Goal: Task Accomplishment & Management: Manage account settings

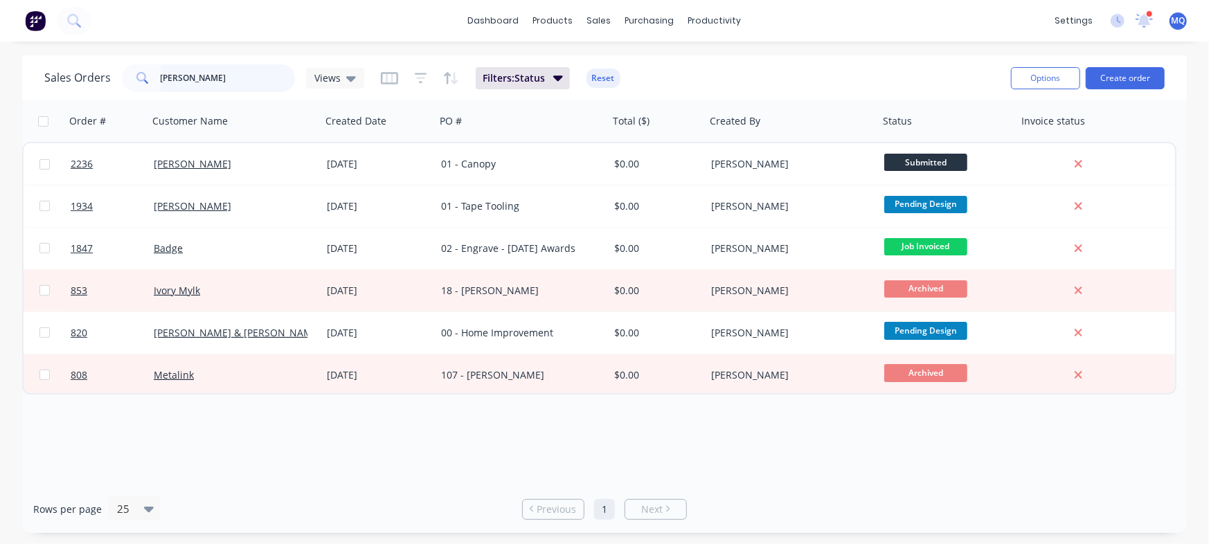
click at [217, 81] on input "andrew" at bounding box center [228, 78] width 135 height 28
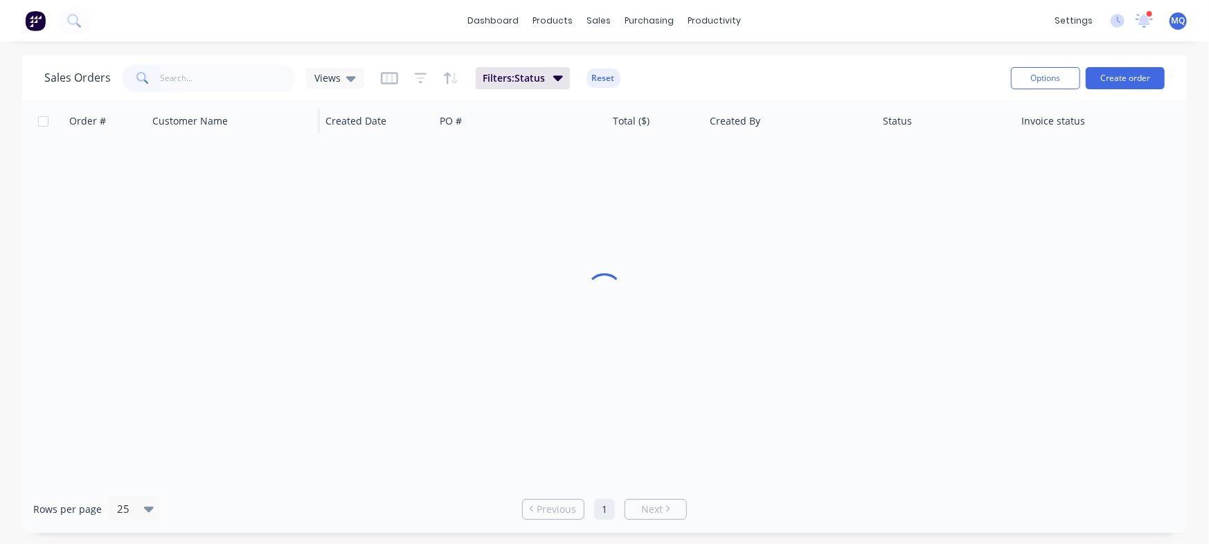
click at [355, 73] on div "Views" at bounding box center [335, 78] width 58 height 21
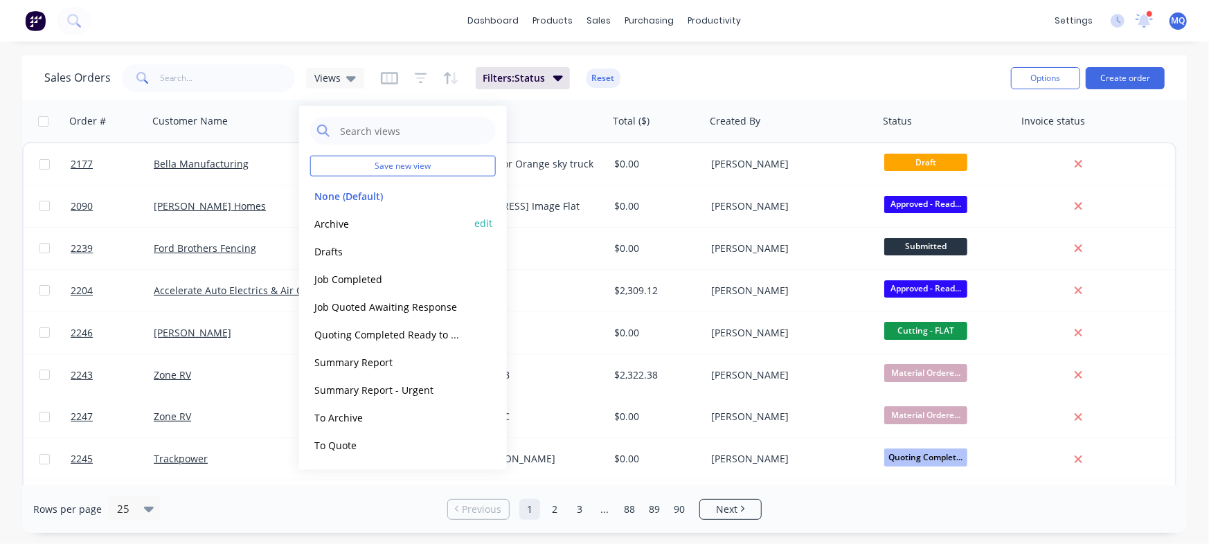
click at [341, 228] on button "Archive" at bounding box center [389, 223] width 158 height 16
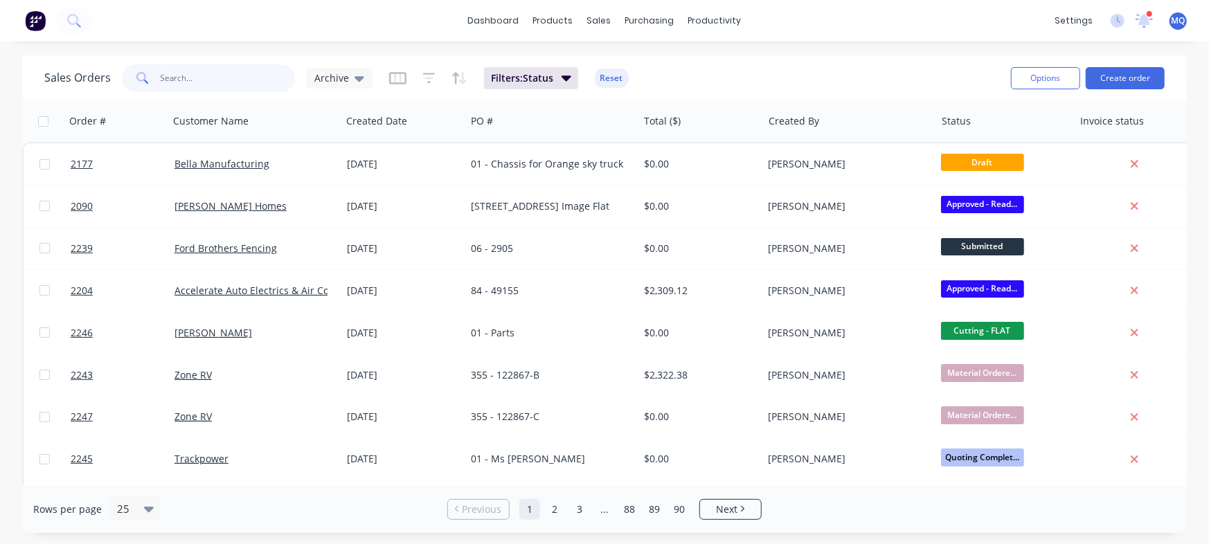
click at [228, 86] on input "text" at bounding box center [228, 78] width 135 height 28
type input "ford"
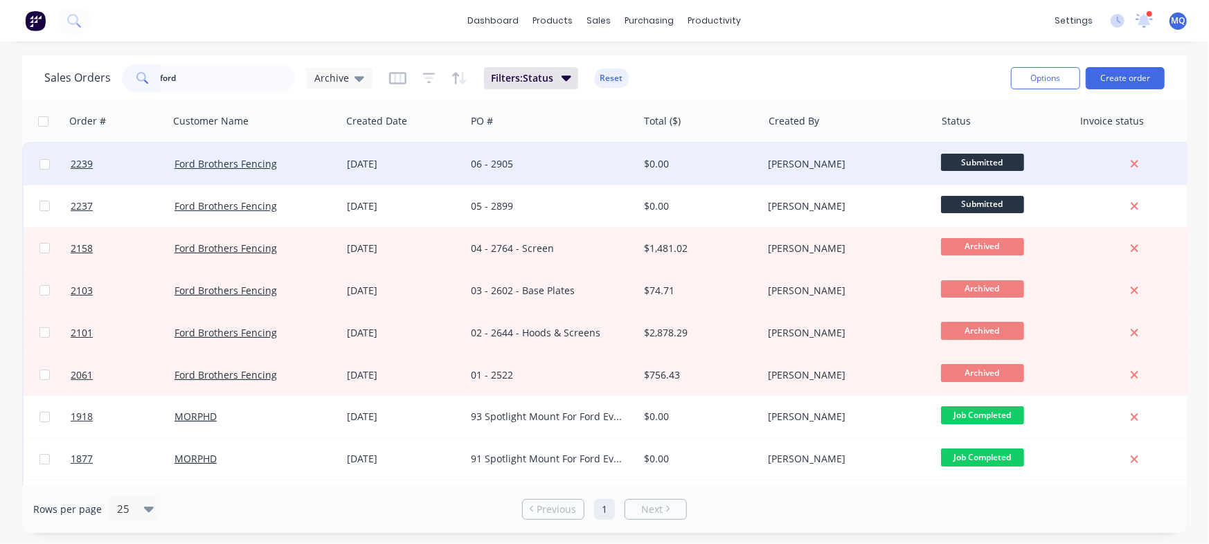
click at [494, 169] on div "06 - 2905" at bounding box center [548, 164] width 154 height 14
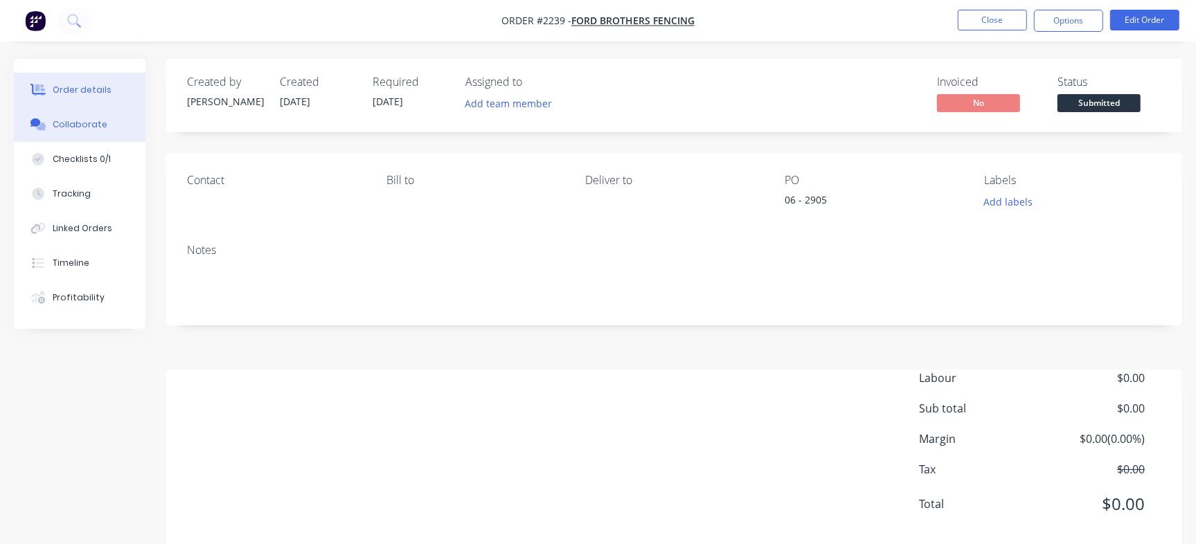
click at [68, 129] on div "Collaborate" at bounding box center [80, 124] width 55 height 12
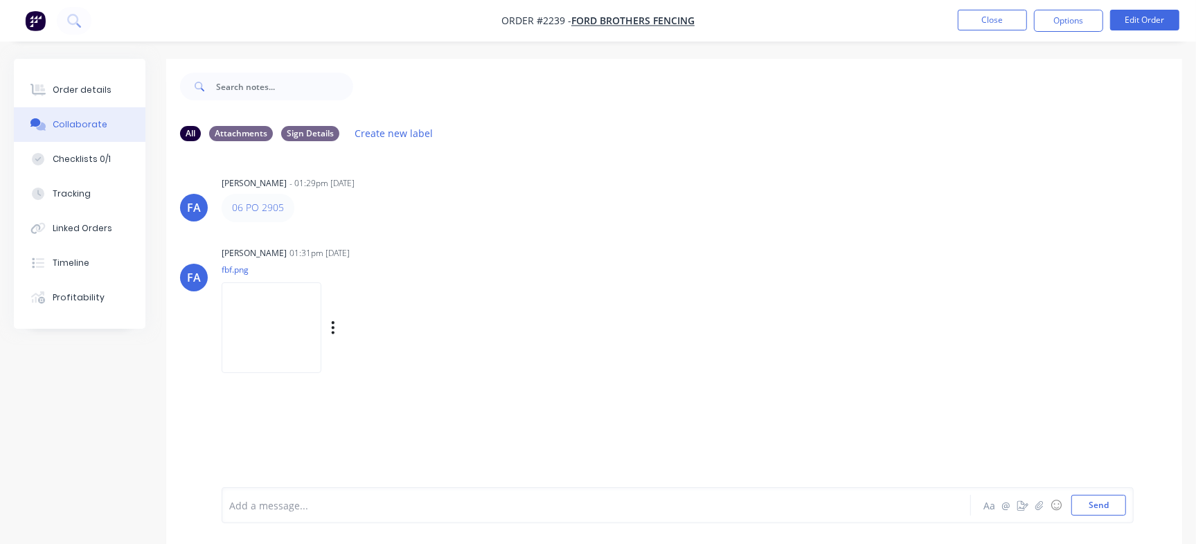
click at [296, 316] on img at bounding box center [272, 328] width 100 height 91
drag, startPoint x: 1192, startPoint y: 219, endPoint x: 1208, endPoint y: 217, distance: 16.0
click at [1194, 224] on div "Order details Collaborate Checklists 0/1 Tracking Linked Orders Timeline Profit…" at bounding box center [598, 312] width 1196 height 506
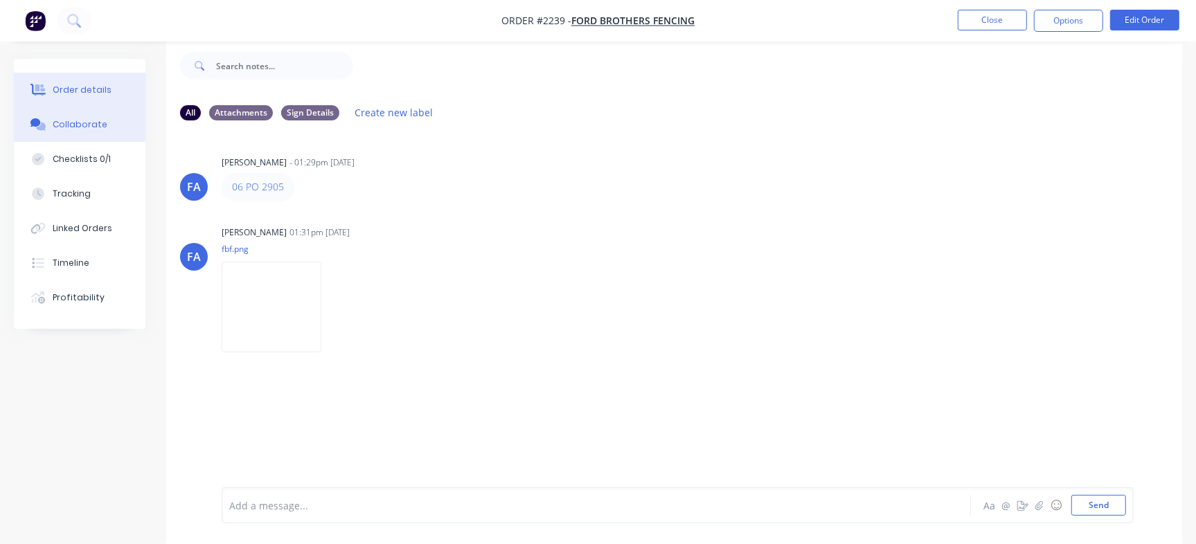
click at [108, 93] on button "Order details" at bounding box center [80, 90] width 132 height 35
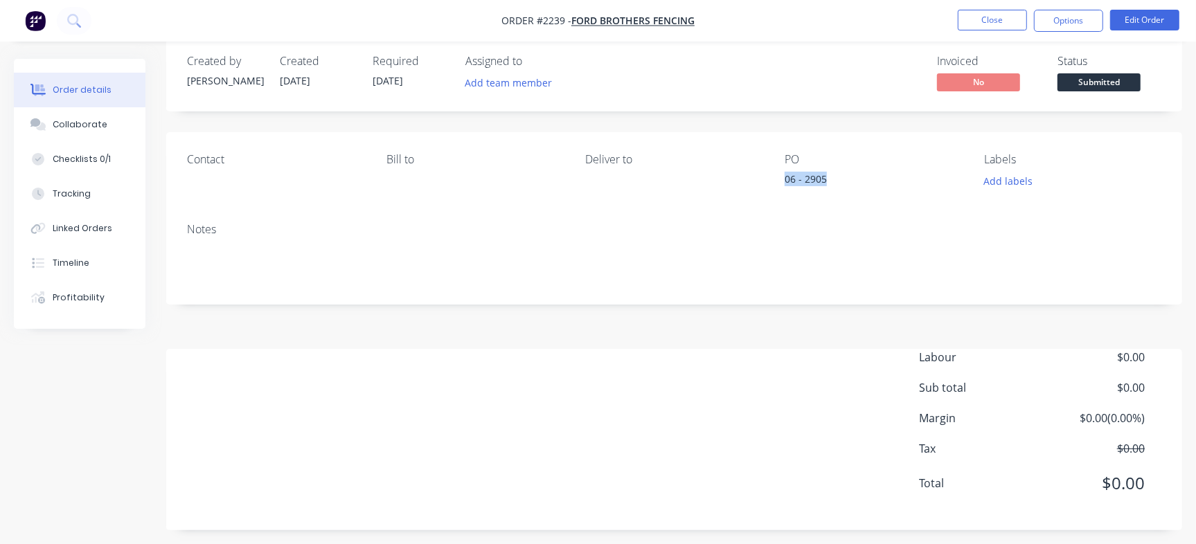
drag, startPoint x: 778, startPoint y: 181, endPoint x: 868, endPoint y: 199, distance: 91.8
click at [868, 199] on div "Contact Bill to Deliver to PO 06 - 2905 Labels Add labels" at bounding box center [674, 172] width 1016 height 80
copy div "06 - 2905"
click at [96, 136] on button "Collaborate" at bounding box center [80, 124] width 132 height 35
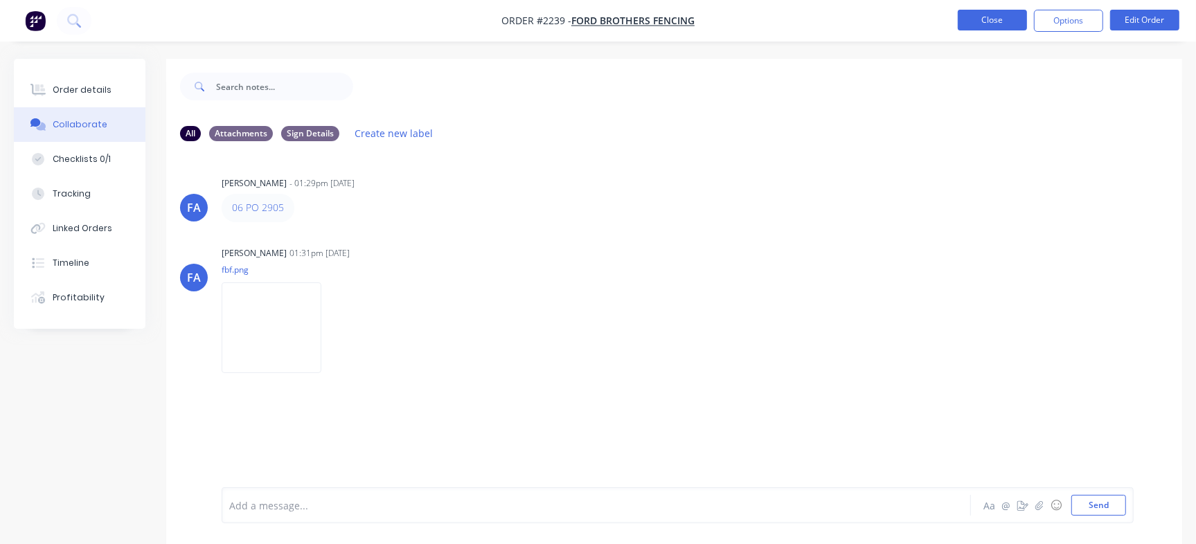
click at [1018, 21] on button "Close" at bounding box center [992, 20] width 69 height 21
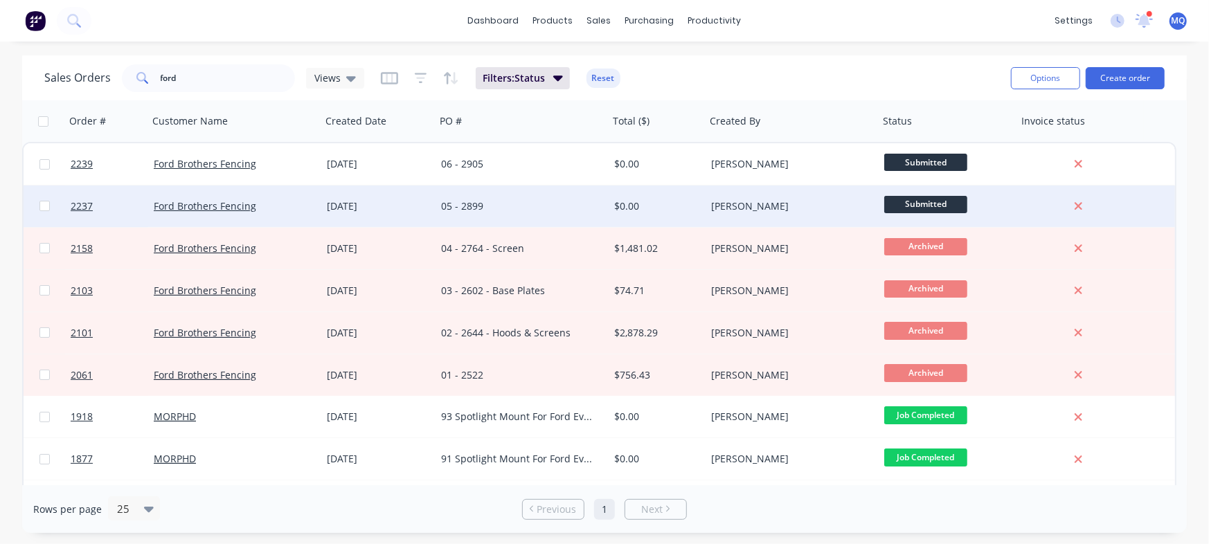
click at [470, 213] on div "05 - 2899" at bounding box center [522, 207] width 173 height 42
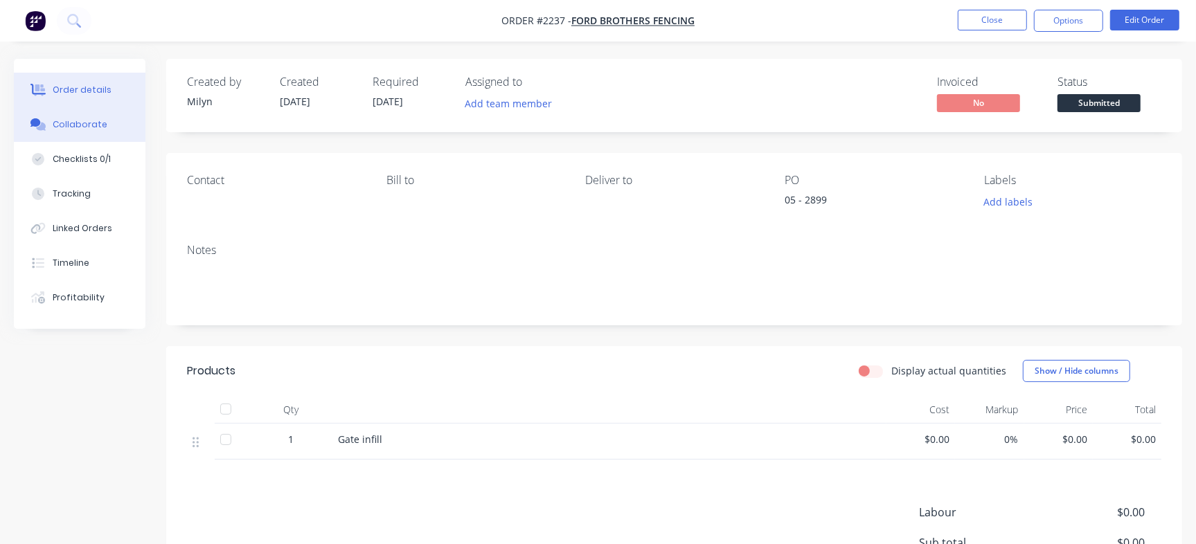
click at [110, 125] on button "Collaborate" at bounding box center [80, 124] width 132 height 35
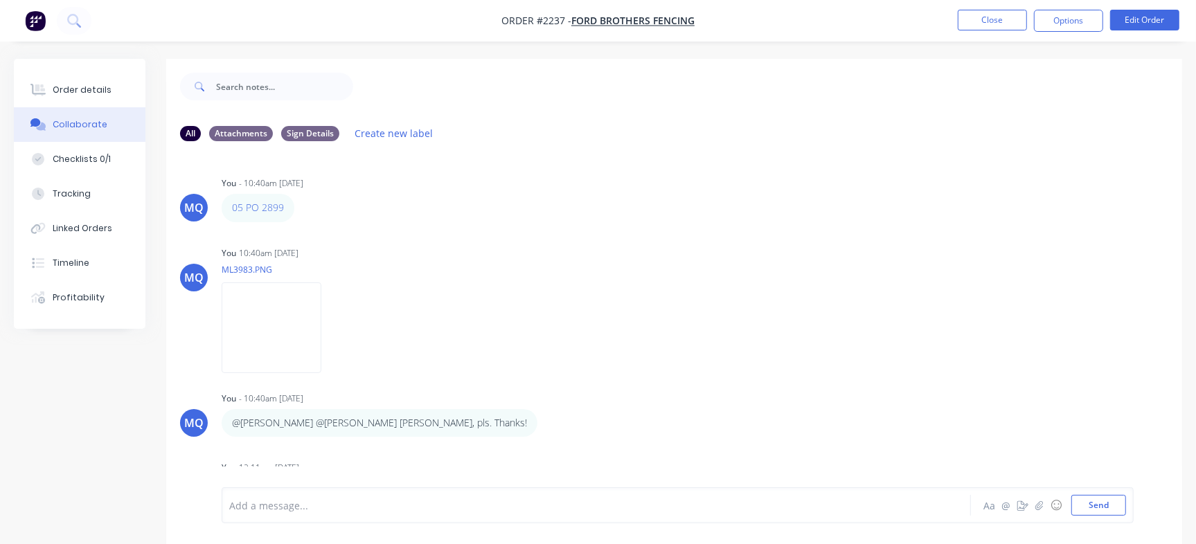
scroll to position [321, 0]
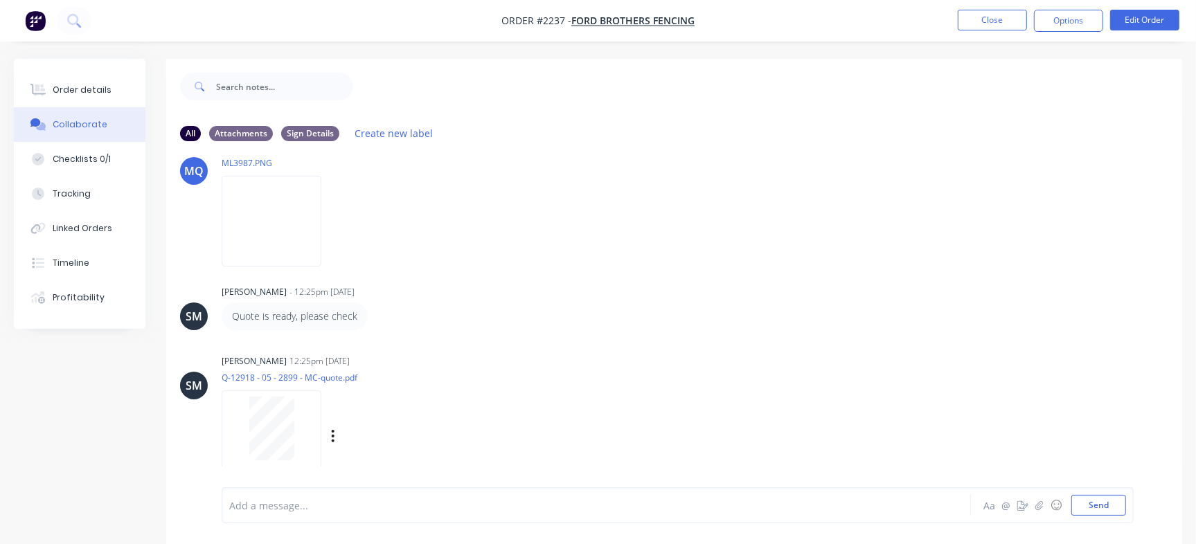
click at [296, 434] on div at bounding box center [271, 429] width 87 height 64
click at [90, 88] on div "Order details" at bounding box center [82, 90] width 59 height 12
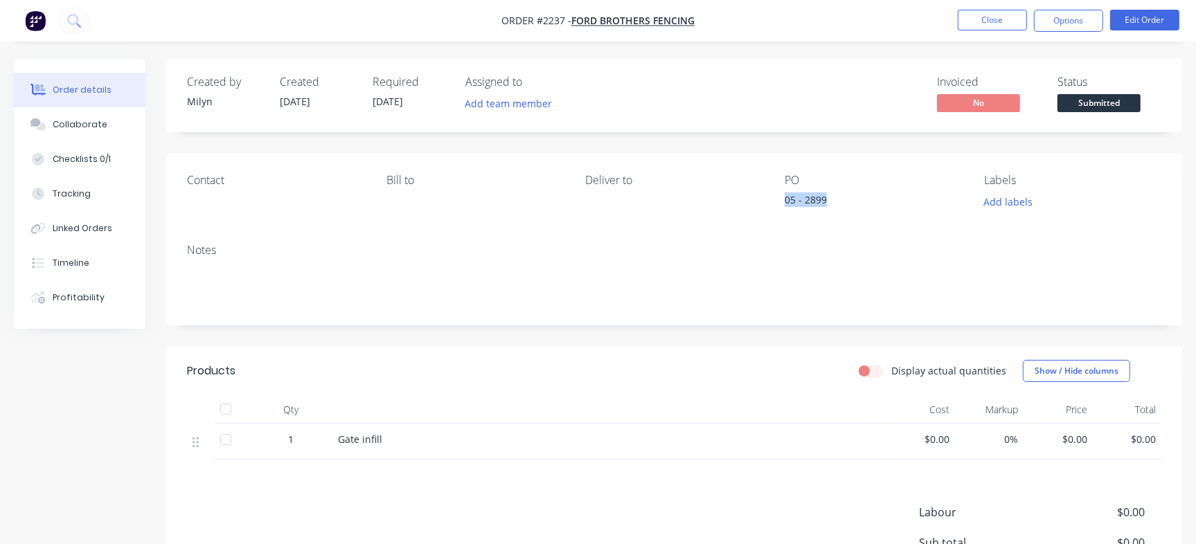
drag, startPoint x: 777, startPoint y: 198, endPoint x: 843, endPoint y: 195, distance: 65.9
click at [843, 195] on div "Contact Bill to Deliver to PO 05 - 2899 Labels Add labels" at bounding box center [674, 193] width 1016 height 80
click at [817, 202] on div "05 - 2899" at bounding box center [871, 201] width 173 height 19
click at [113, 154] on button "Checklists 0/1" at bounding box center [80, 159] width 132 height 35
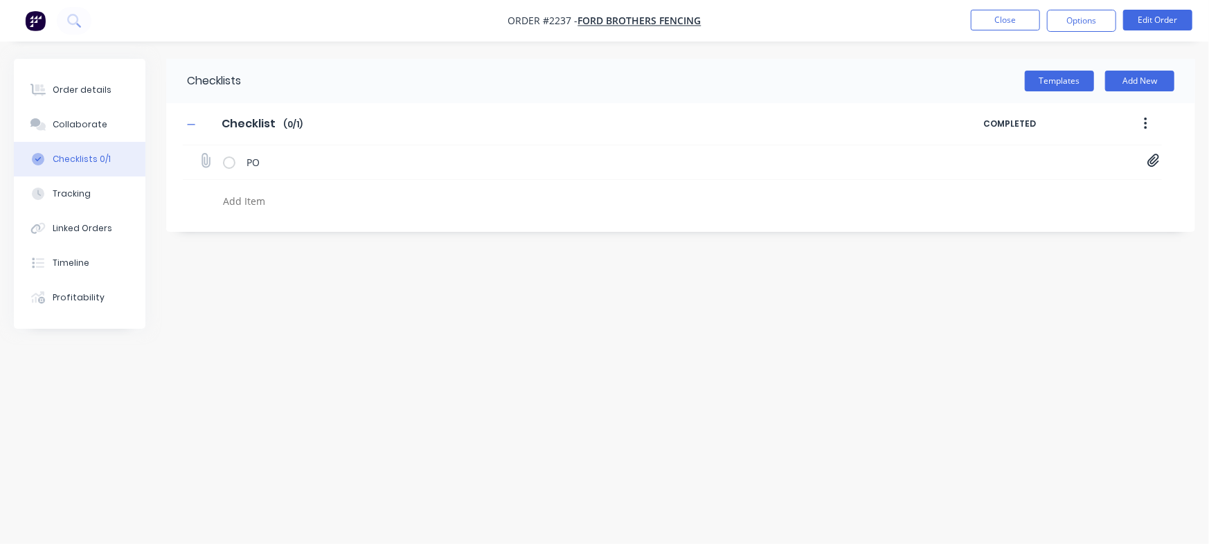
click at [1151, 156] on icon at bounding box center [1153, 161] width 12 height 14
click at [1028, 189] on link "Purchase_Order_No_2899.pdf" at bounding box center [1041, 191] width 161 height 15
drag, startPoint x: 997, startPoint y: 32, endPoint x: 997, endPoint y: 24, distance: 8.3
click at [997, 30] on nav "Order #2237 - Ford Brothers Fencing Close Options Edit Order" at bounding box center [604, 21] width 1209 height 42
type textarea "x"
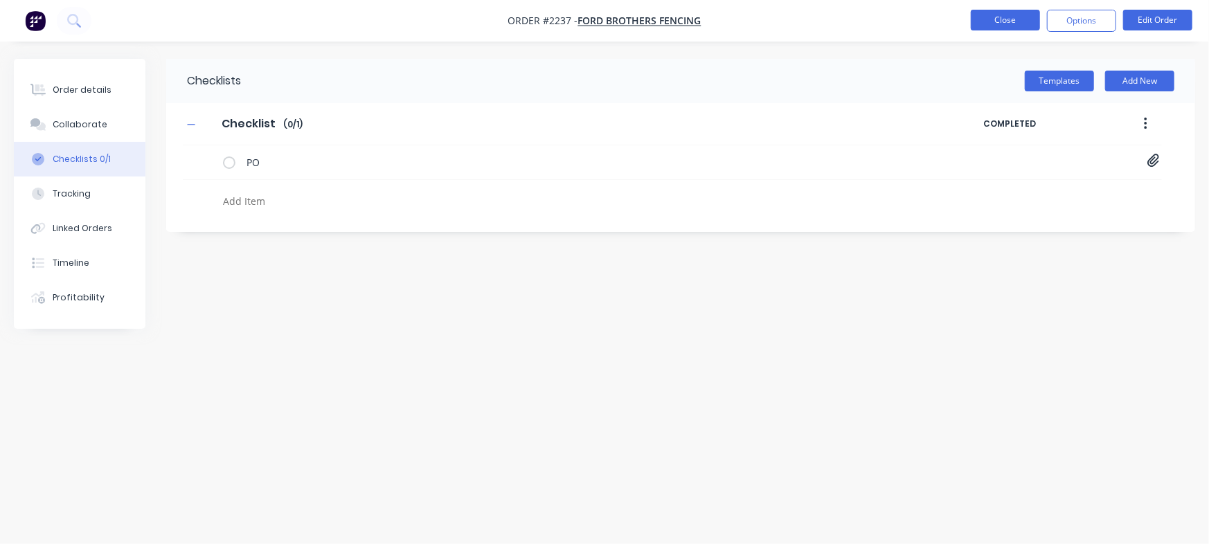
click at [997, 24] on button "Close" at bounding box center [1005, 20] width 69 height 21
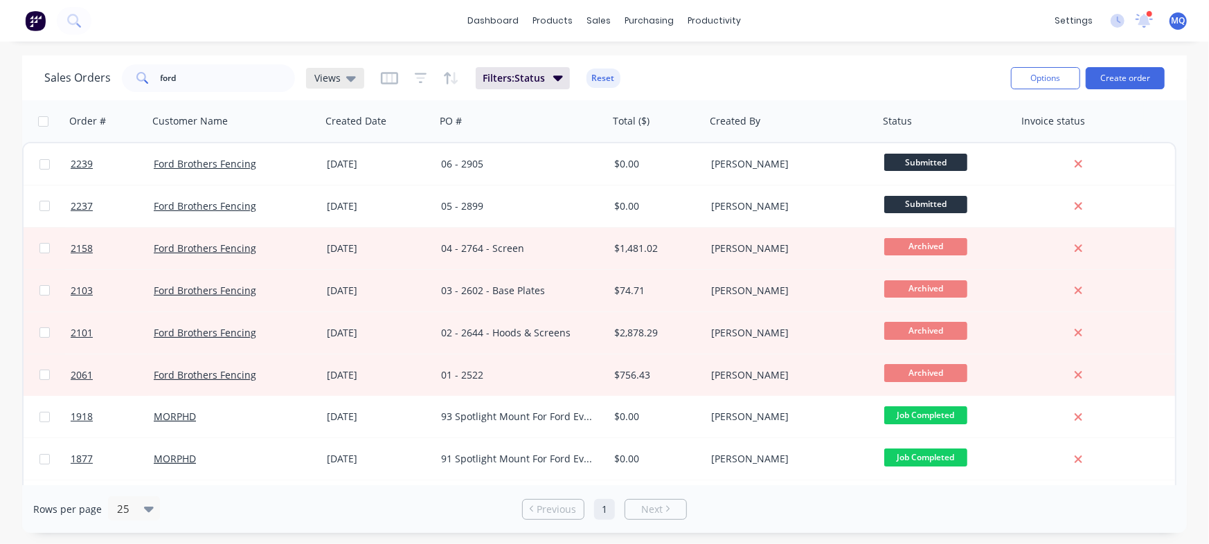
click at [359, 82] on div "Views" at bounding box center [335, 78] width 58 height 21
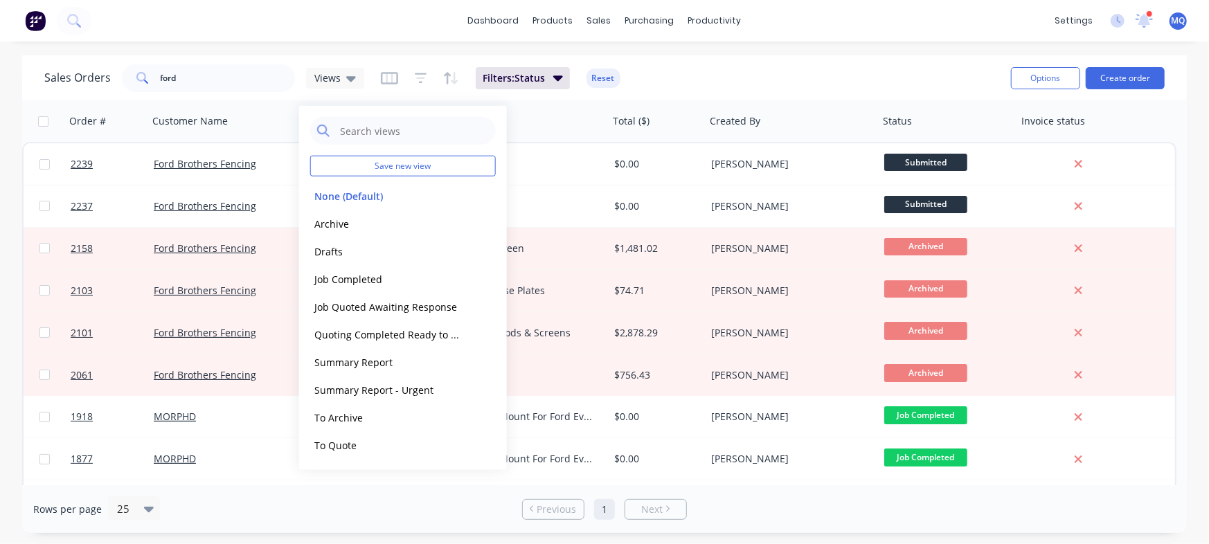
click at [337, 223] on button "Archive" at bounding box center [389, 223] width 158 height 16
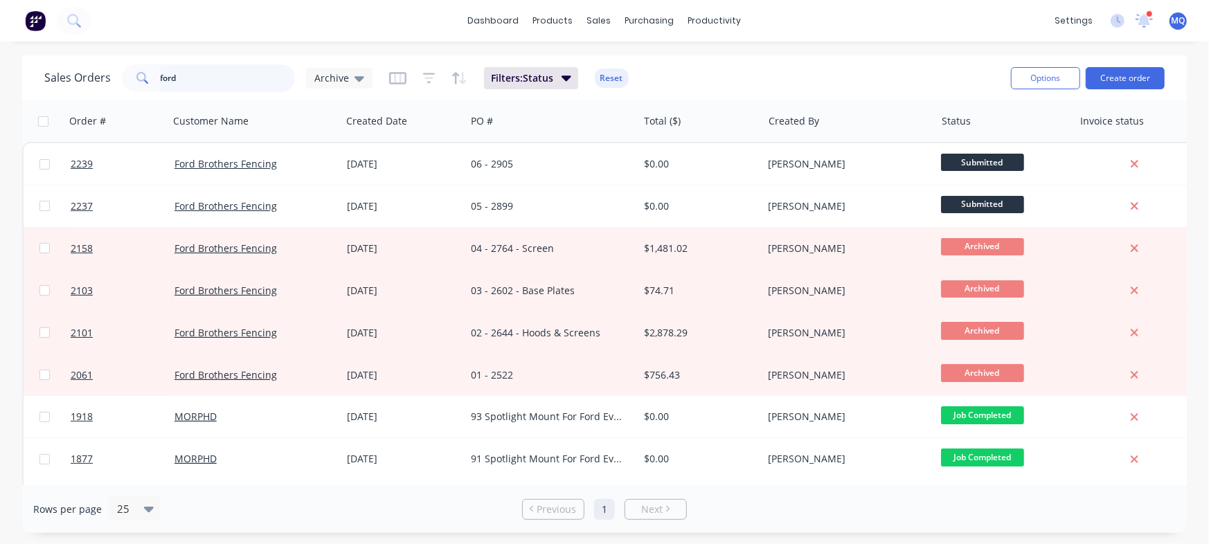
click at [203, 78] on input "ford" at bounding box center [228, 78] width 135 height 28
type input "chris"
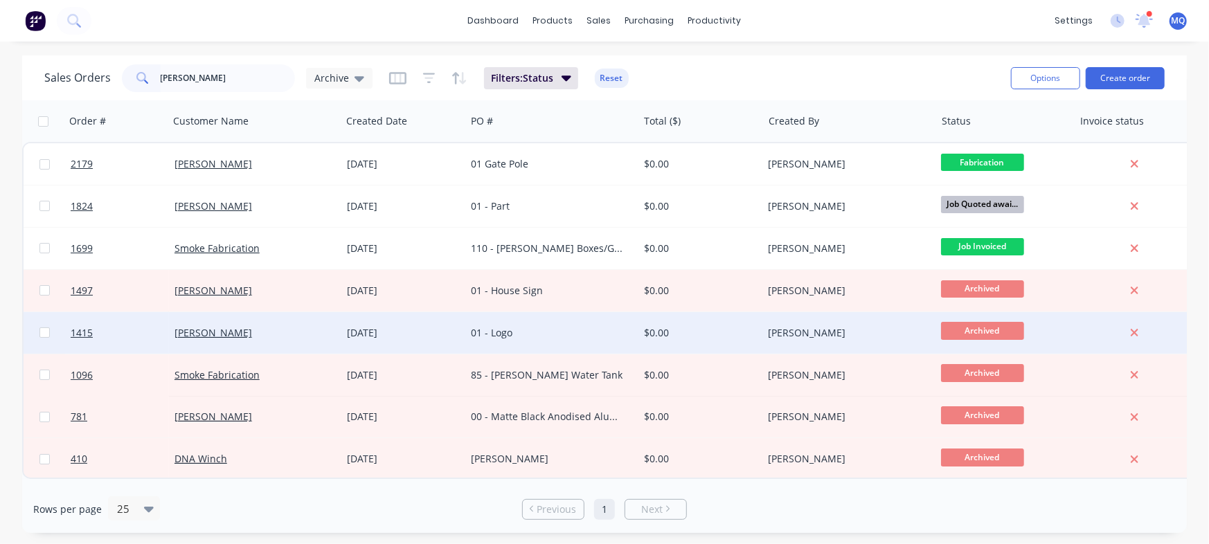
click at [319, 331] on div "Chris Tomkins" at bounding box center [251, 333] width 154 height 14
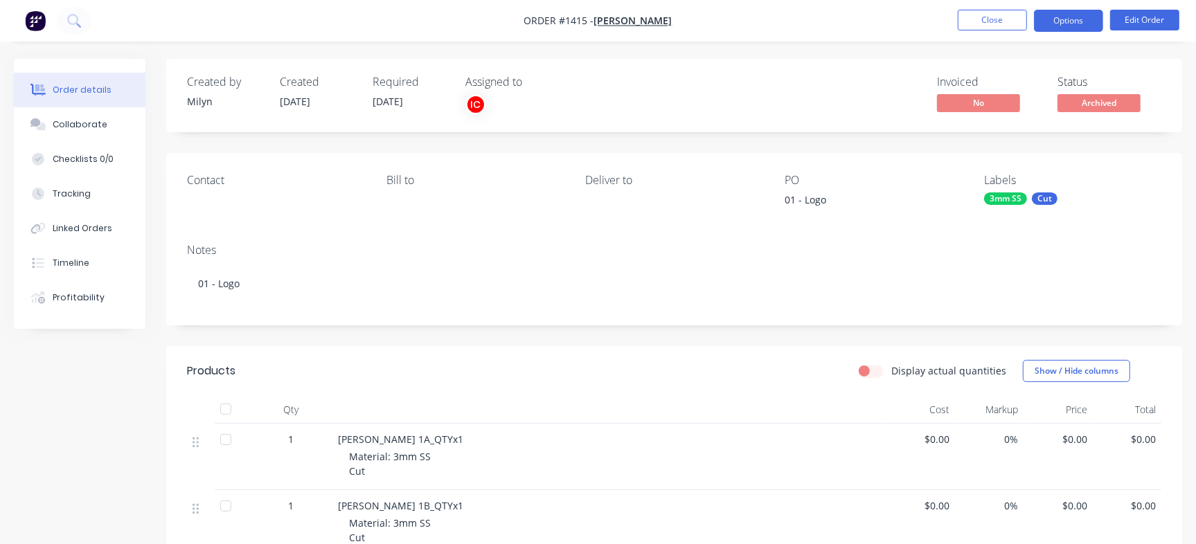
click at [1072, 12] on button "Options" at bounding box center [1068, 21] width 69 height 22
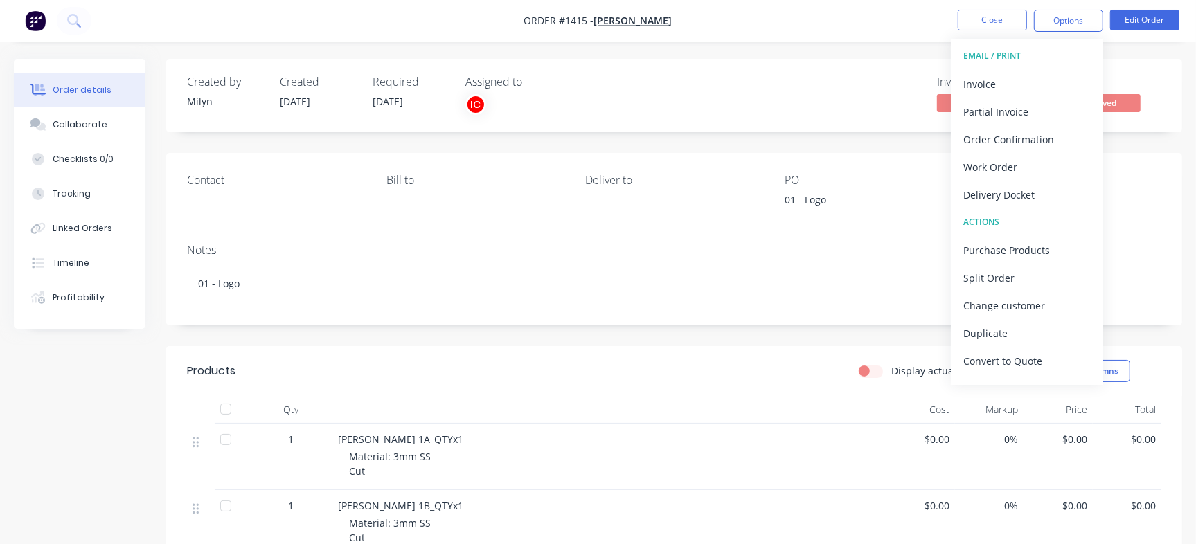
scroll to position [21, 0]
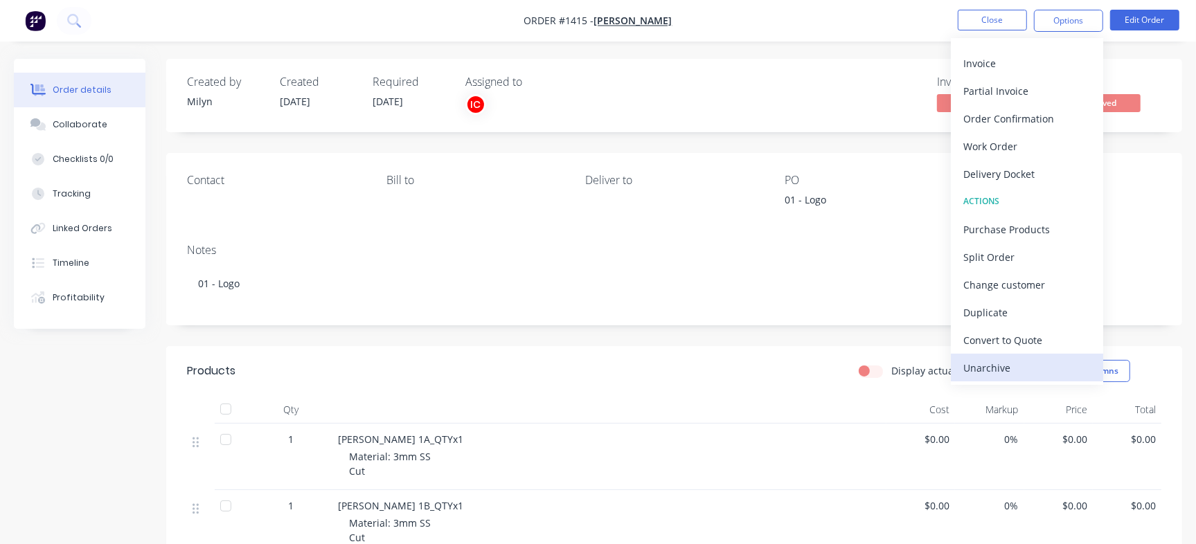
click at [1059, 370] on div "Unarchive" at bounding box center [1026, 368] width 127 height 20
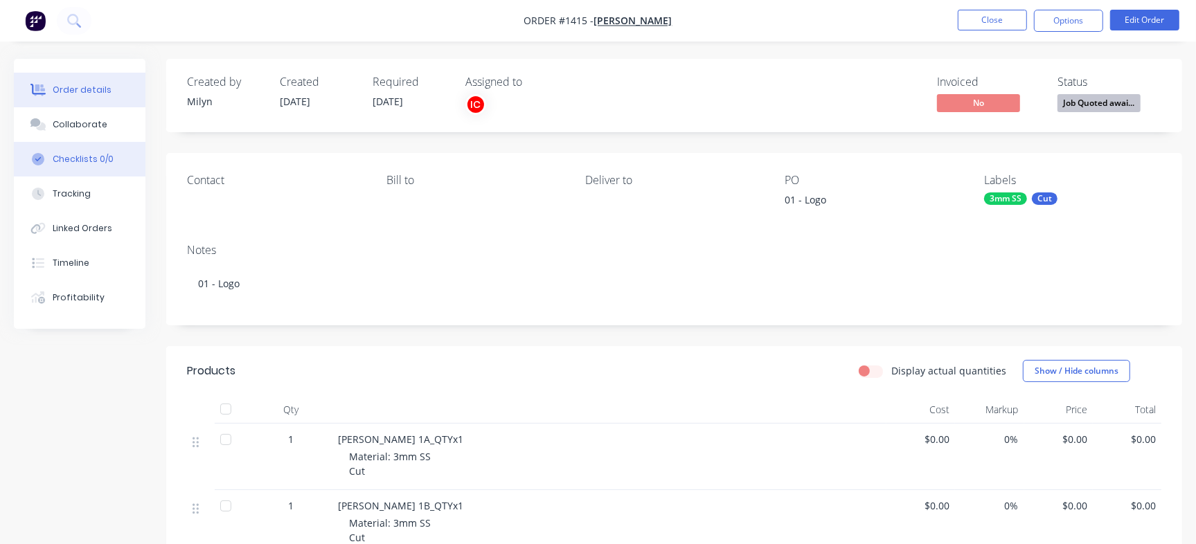
click at [91, 165] on div "Checklists 0/0" at bounding box center [83, 159] width 61 height 12
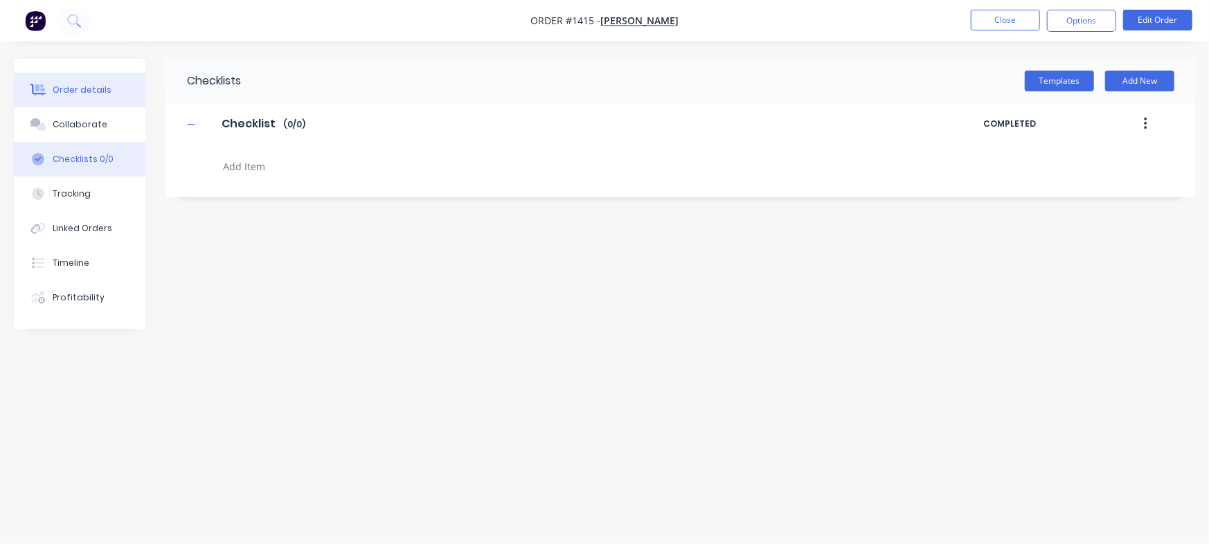
click at [95, 85] on div "Order details" at bounding box center [82, 90] width 59 height 12
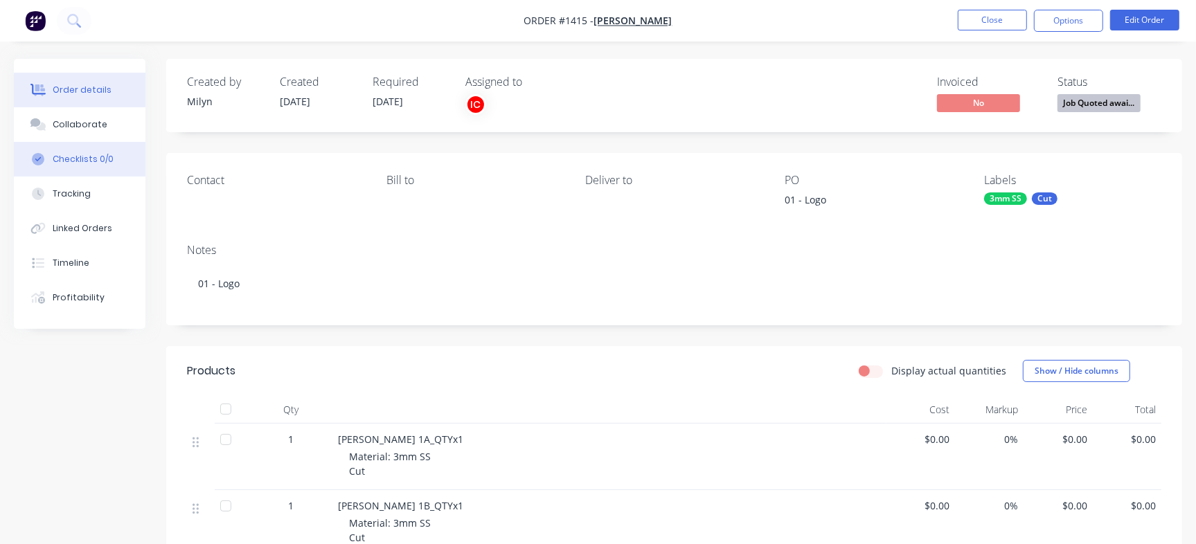
click at [92, 158] on div "Checklists 0/0" at bounding box center [83, 159] width 61 height 12
type textarea "x"
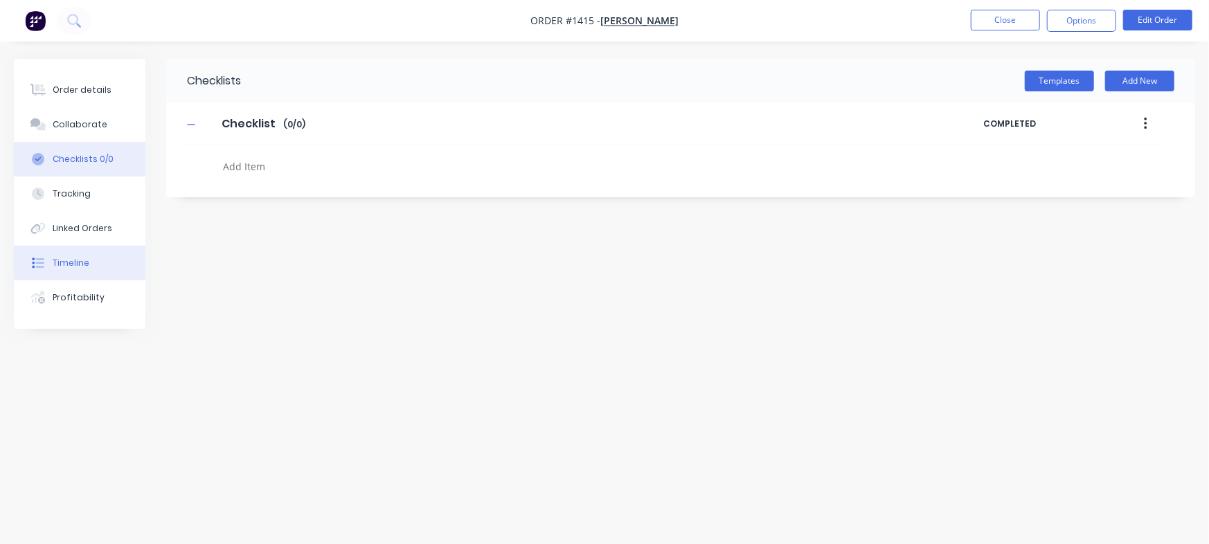
click at [99, 254] on button "Timeline" at bounding box center [80, 263] width 132 height 35
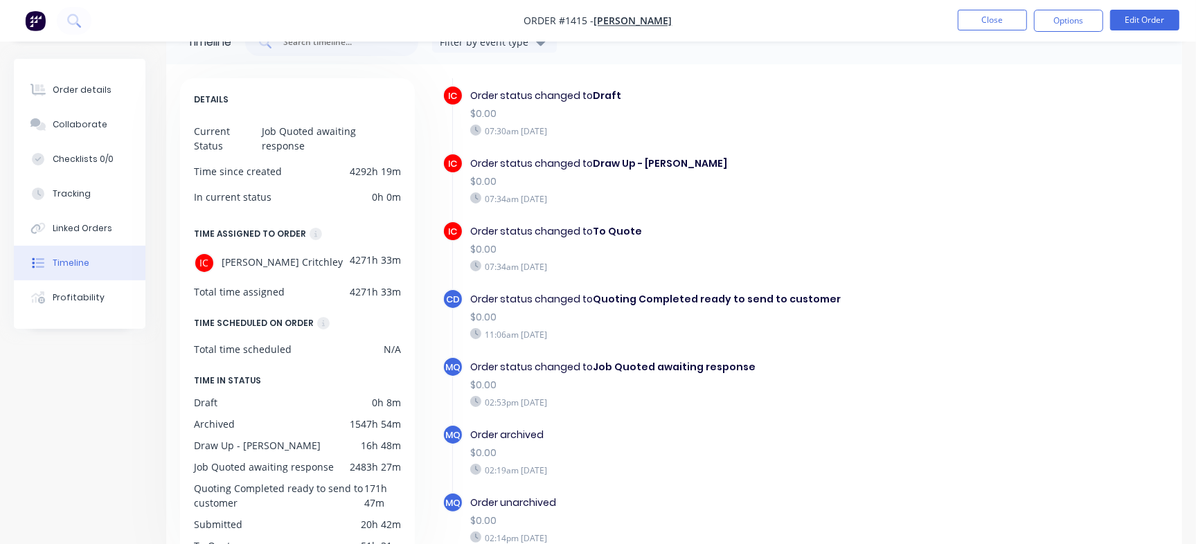
scroll to position [48, 0]
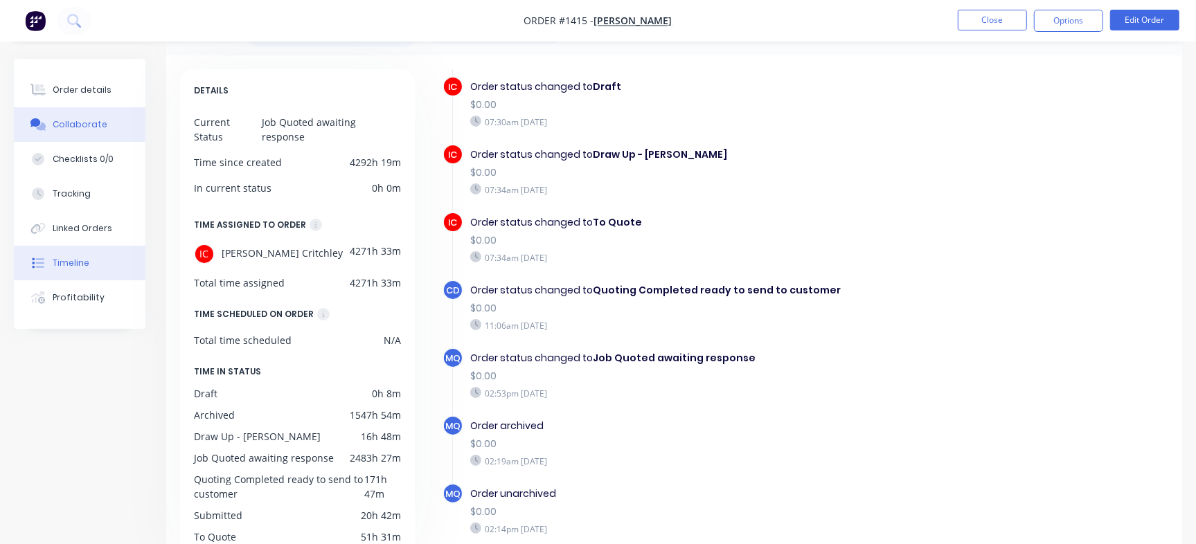
click at [37, 114] on button "Collaborate" at bounding box center [80, 124] width 132 height 35
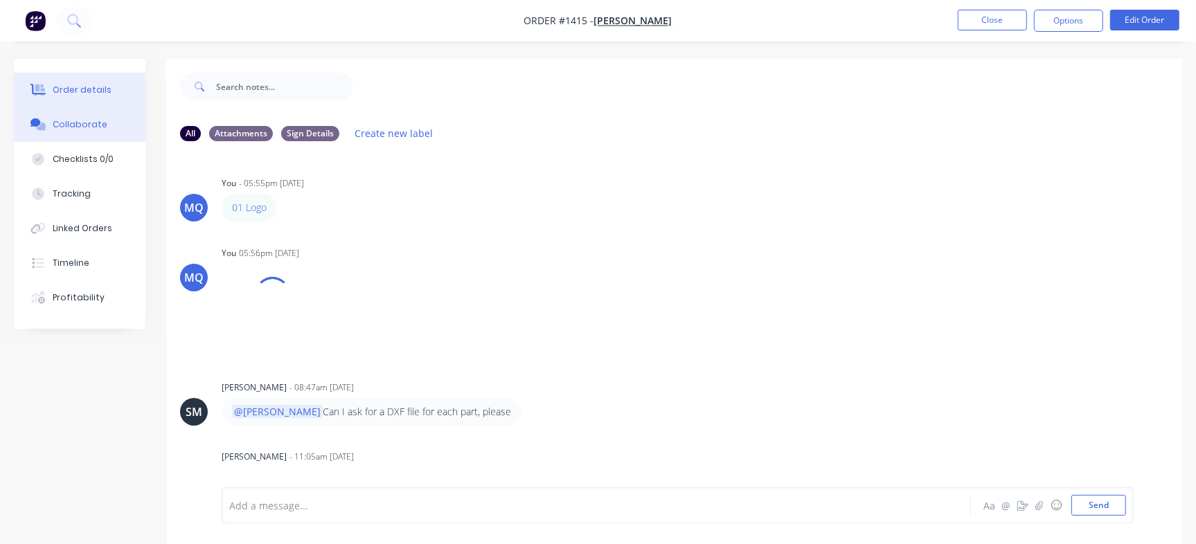
click at [55, 87] on div "Order details" at bounding box center [82, 90] width 59 height 12
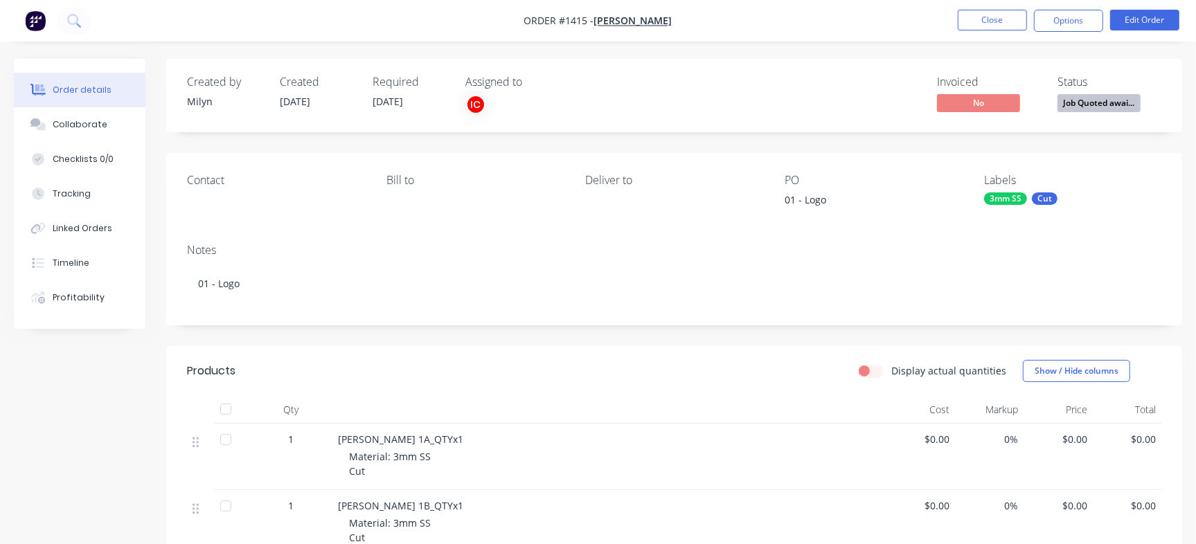
click at [1090, 99] on span "Job Quoted awai..." at bounding box center [1098, 102] width 83 height 17
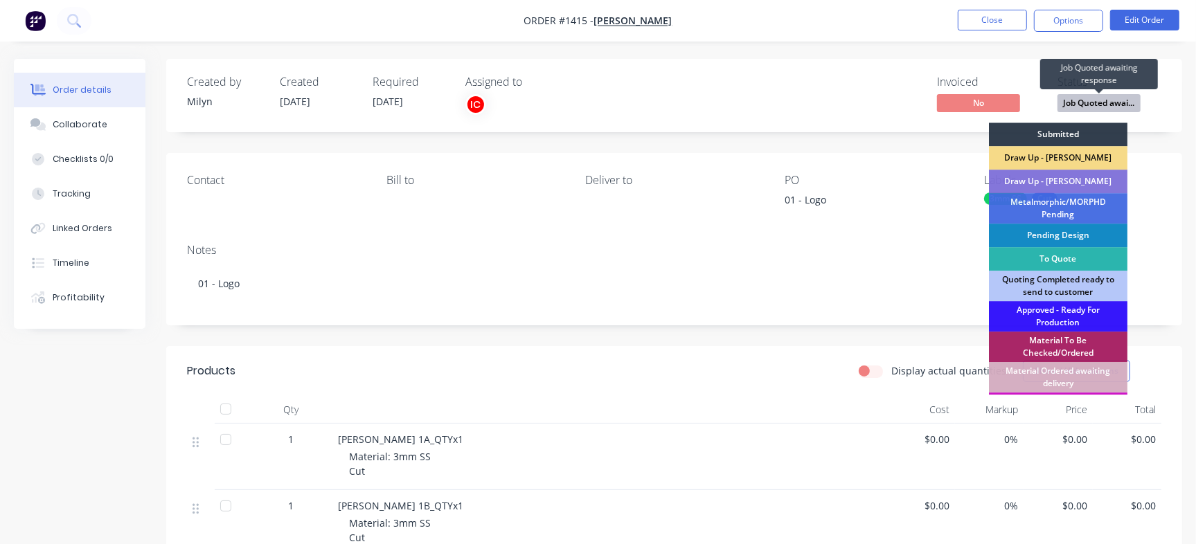
click at [1070, 135] on div "Submitted" at bounding box center [1058, 135] width 138 height 24
click at [1051, 131] on div "Created by Milyn Created 10/03/25 Required 24/03/25 Assigned to IC Invoiced No …" at bounding box center [674, 95] width 1016 height 73
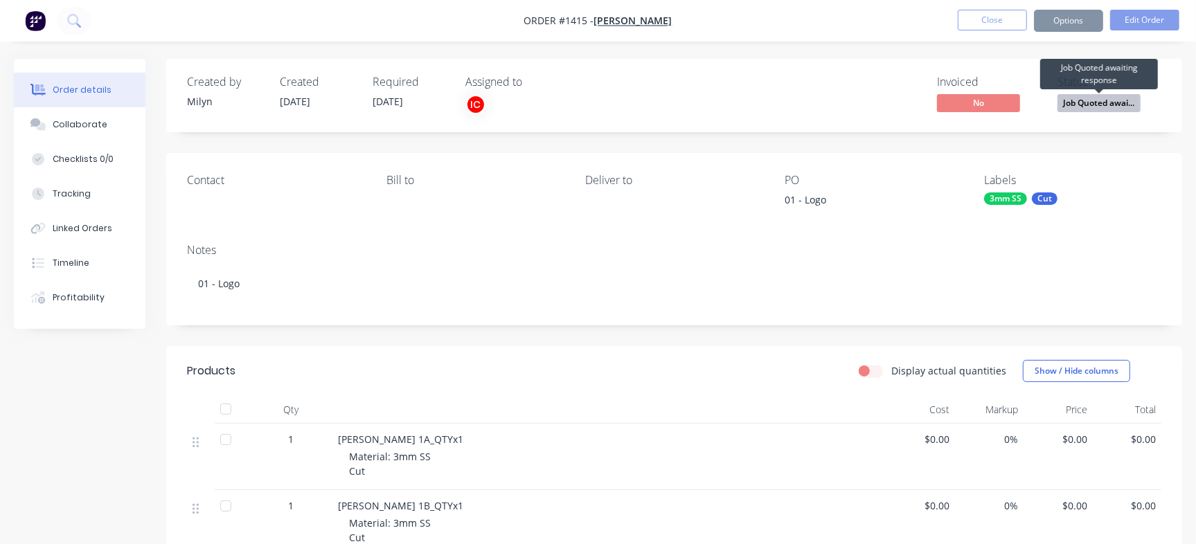
click at [1091, 105] on span "Job Quoted awai..." at bounding box center [1098, 102] width 83 height 17
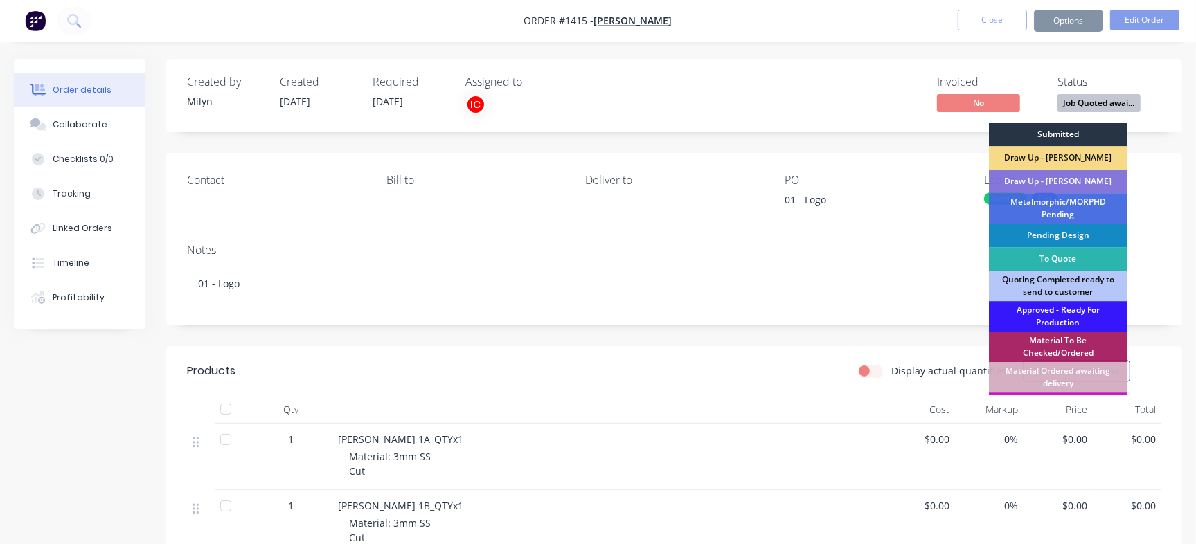
click at [1068, 129] on div "Submitted" at bounding box center [1058, 135] width 138 height 24
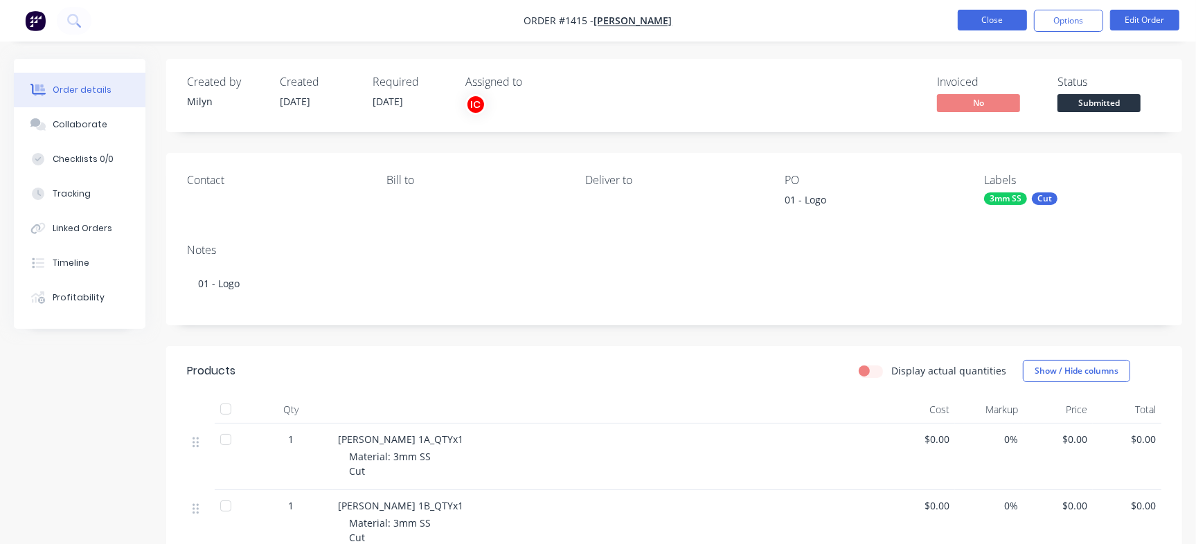
click at [1001, 29] on button "Close" at bounding box center [992, 20] width 69 height 21
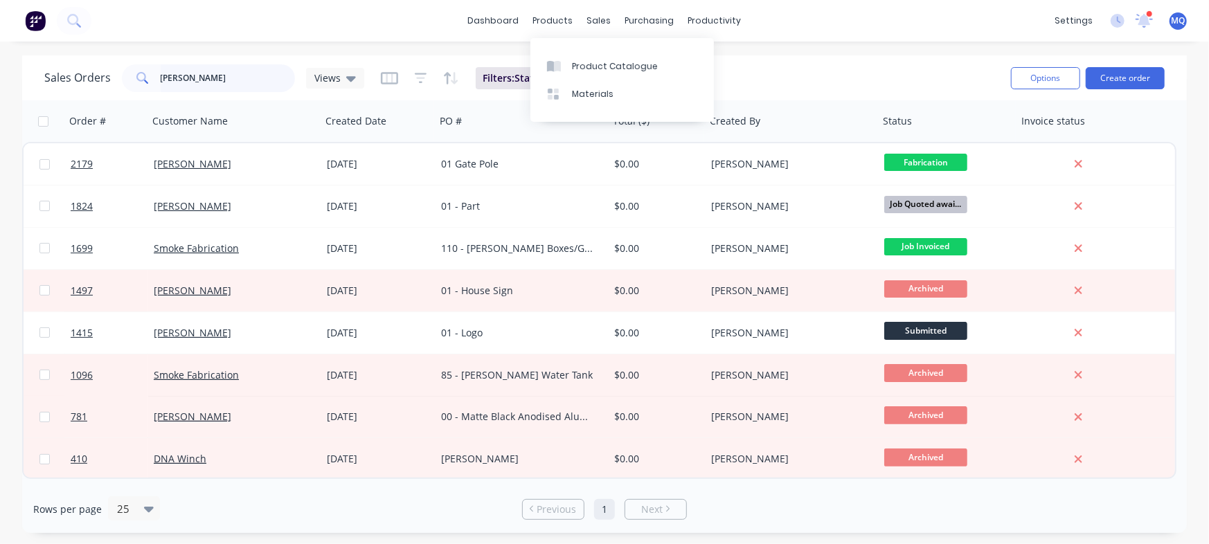
click at [198, 81] on input "chris" at bounding box center [228, 78] width 135 height 28
